Goal: Task Accomplishment & Management: Manage account settings

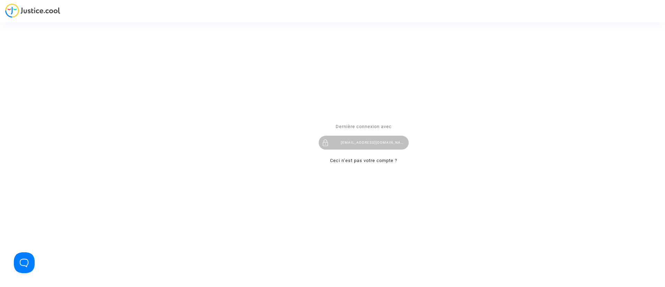
click at [454, 198] on div "Se connecter Dernière connexion avec [EMAIL_ADDRESS][DOMAIN_NAME] Ceci n’est pa…" at bounding box center [332, 143] width 665 height 287
click at [403, 145] on div "[EMAIL_ADDRESS][DOMAIN_NAME]" at bounding box center [364, 143] width 90 height 14
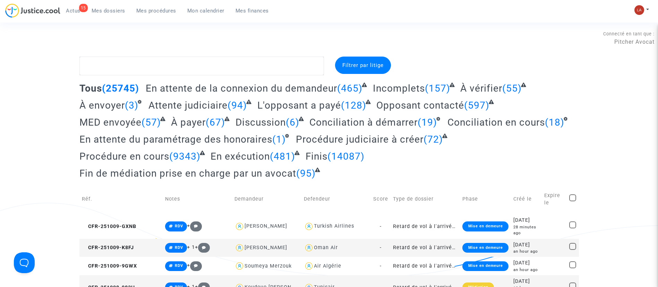
click at [146, 15] on link "Mes procédures" at bounding box center [156, 11] width 51 height 10
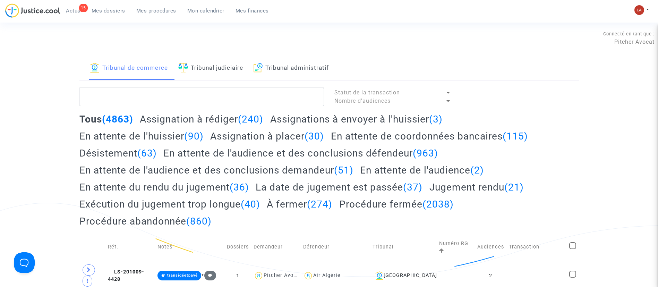
drag, startPoint x: 241, startPoint y: 68, endPoint x: 251, endPoint y: 65, distance: 9.9
click at [241, 68] on link "Tribunal judiciaire" at bounding box center [210, 68] width 65 height 24
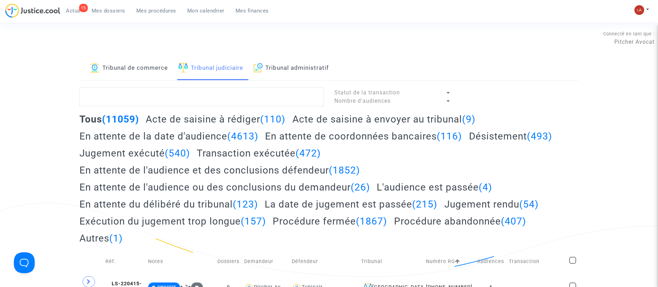
click at [439, 121] on h2 "Acte de saisine à envoyer au tribunal (9)" at bounding box center [383, 119] width 183 height 12
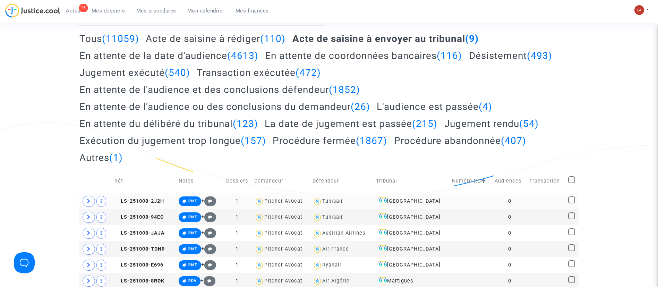
scroll to position [208, 0]
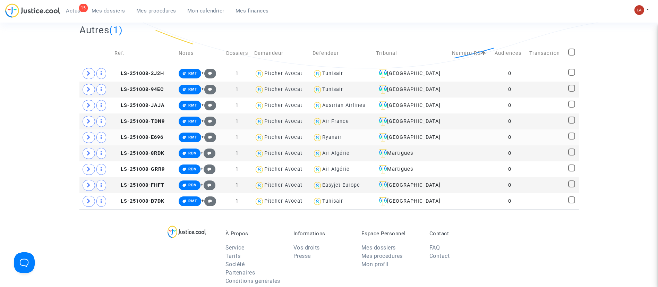
click at [569, 139] on span at bounding box center [571, 135] width 7 height 7
click at [571, 139] on input "checkbox" at bounding box center [571, 139] width 0 height 0
checkbox input "true"
click at [573, 121] on span at bounding box center [571, 119] width 7 height 7
click at [571, 123] on input "checkbox" at bounding box center [571, 123] width 0 height 0
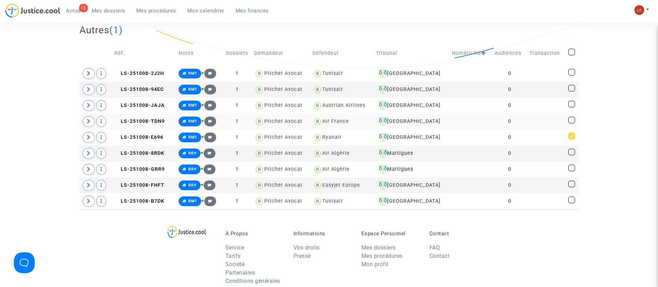
checkbox input "true"
click at [568, 88] on span at bounding box center [571, 88] width 7 height 7
click at [571, 92] on input "checkbox" at bounding box center [571, 92] width 0 height 0
checkbox input "true"
click at [647, 105] on div "Tribunal de commerce Tribunal judiciaire Tribunal administratif Statut de la tr…" at bounding box center [329, 29] width 658 height 360
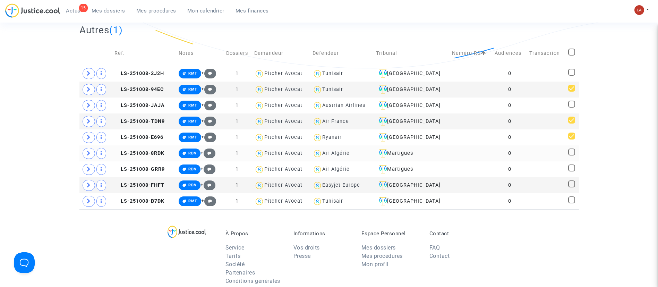
click at [570, 152] on span at bounding box center [571, 151] width 7 height 7
click at [571, 155] on input "checkbox" at bounding box center [571, 155] width 0 height 0
checkbox input "true"
click at [569, 169] on span at bounding box center [571, 167] width 7 height 7
click at [571, 171] on input "checkbox" at bounding box center [571, 171] width 0 height 0
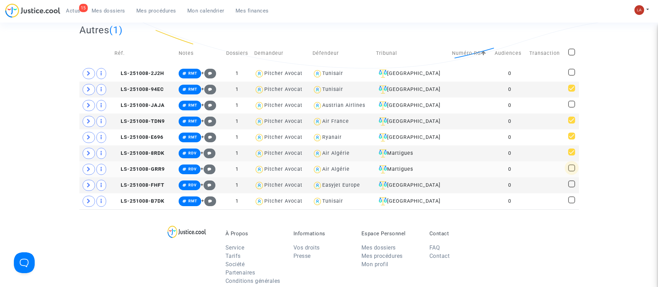
checkbox input "true"
click at [573, 71] on span at bounding box center [571, 72] width 7 height 7
click at [571, 76] on input "checkbox" at bounding box center [571, 76] width 0 height 0
checkbox input "true"
click at [572, 198] on span at bounding box center [571, 199] width 7 height 7
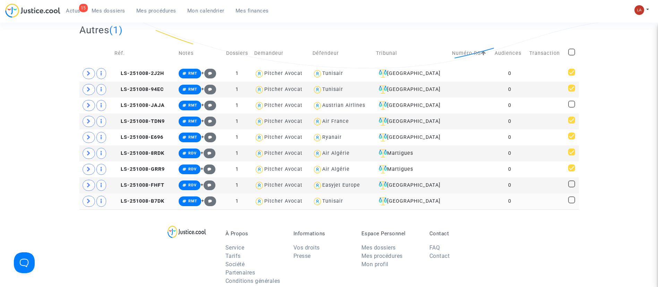
click at [571, 203] on input "checkbox" at bounding box center [571, 203] width 0 height 0
checkbox input "true"
click at [573, 106] on span at bounding box center [571, 104] width 7 height 7
click at [571, 107] on input "checkbox" at bounding box center [571, 107] width 0 height 0
checkbox input "true"
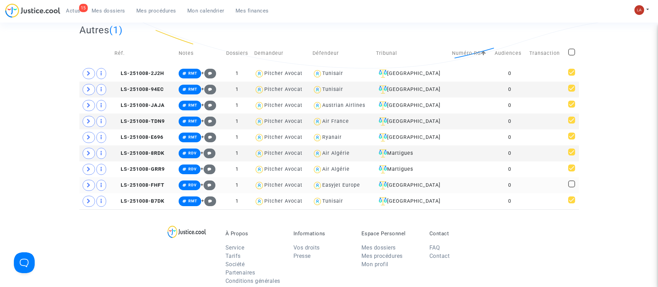
click at [572, 182] on span at bounding box center [571, 183] width 7 height 7
click at [571, 187] on input "checkbox" at bounding box center [571, 187] width 0 height 0
checkbox input "true"
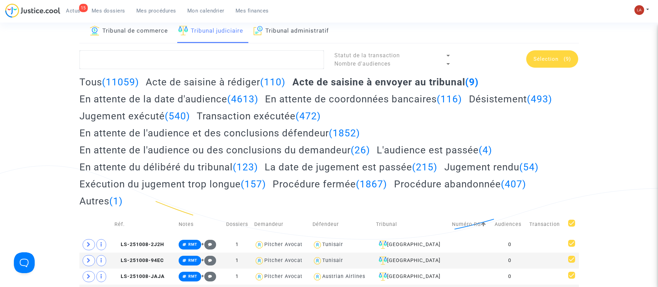
scroll to position [0, 0]
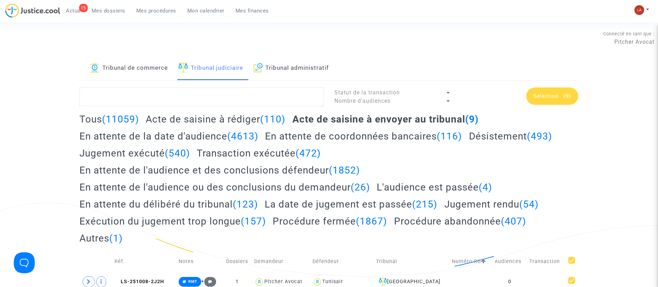
click at [553, 96] on span "Sélection" at bounding box center [545, 96] width 25 height 6
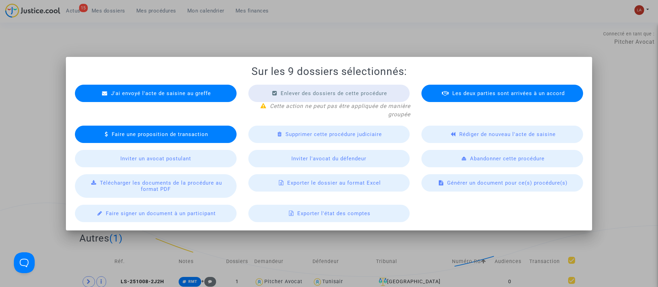
click at [200, 96] on div "J'ai envoyé l'acte de saisine au greffe" at bounding box center [156, 93] width 162 height 17
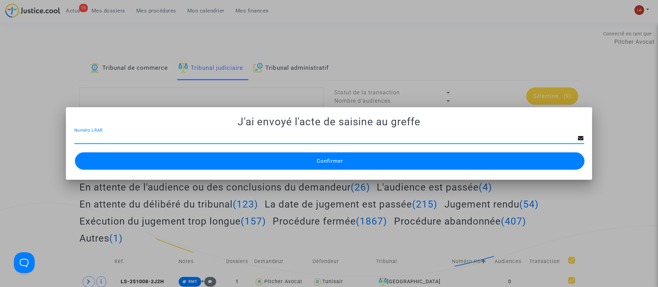
click at [263, 150] on div "Confirmer" at bounding box center [329, 160] width 510 height 21
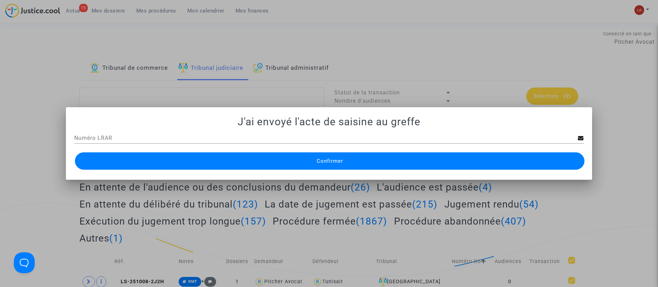
click at [339, 163] on span "Confirmer" at bounding box center [329, 161] width 26 height 6
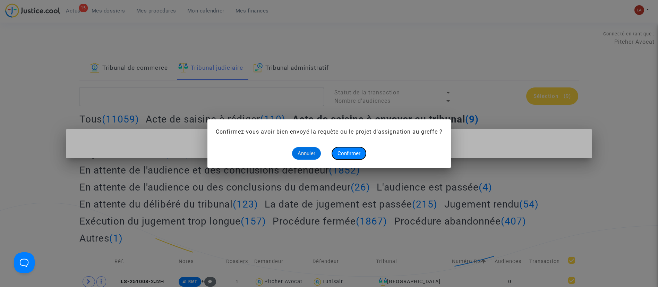
click at [350, 150] on span "Confirmer" at bounding box center [348, 153] width 23 height 6
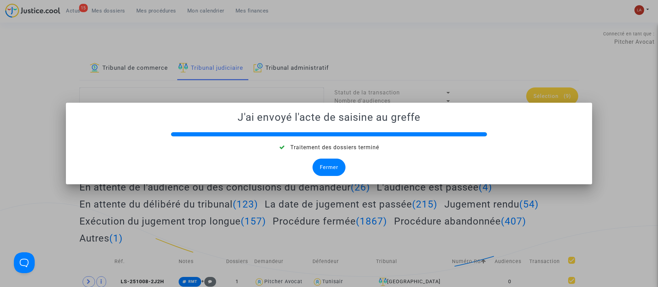
click at [338, 167] on div "Fermer" at bounding box center [328, 166] width 33 height 17
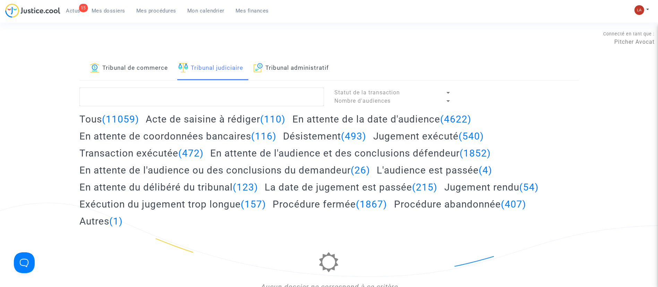
click at [379, 103] on span "Nombre d'audiences" at bounding box center [362, 100] width 56 height 7
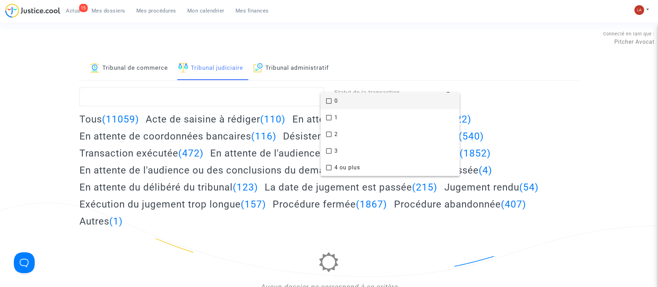
click at [256, 26] on div at bounding box center [329, 143] width 658 height 287
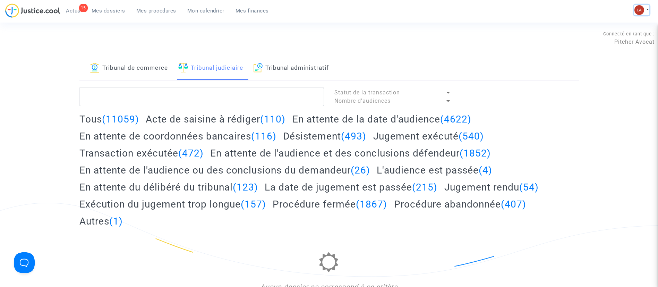
click at [641, 10] on img at bounding box center [639, 10] width 10 height 10
click at [593, 33] on link "Changer de compte" at bounding box center [613, 35] width 70 height 11
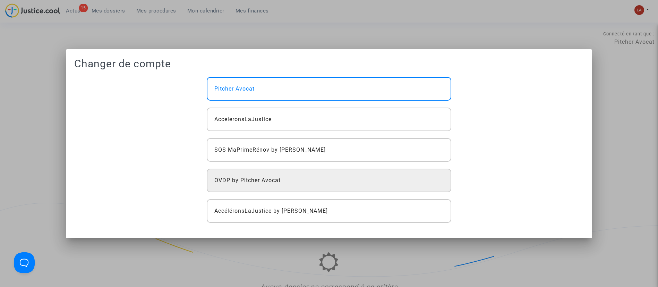
click at [338, 179] on div "OVDP by Pitcher Avocat" at bounding box center [329, 180] width 244 height 24
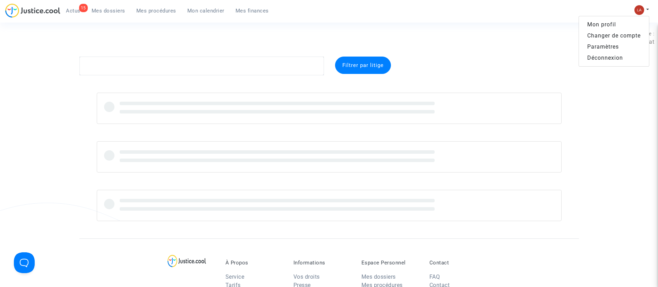
click at [629, 33] on link "Changer de compte" at bounding box center [613, 35] width 70 height 11
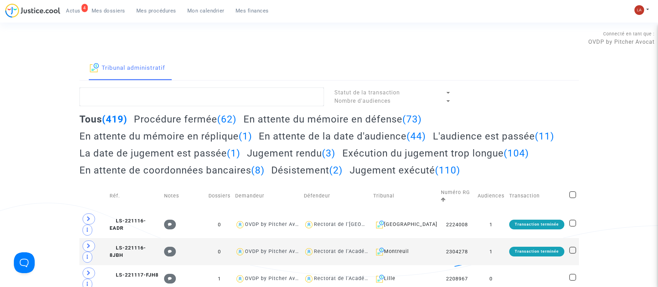
click at [111, 10] on span "Mes dossiers" at bounding box center [109, 11] width 34 height 6
